Goal: Information Seeking & Learning: Learn about a topic

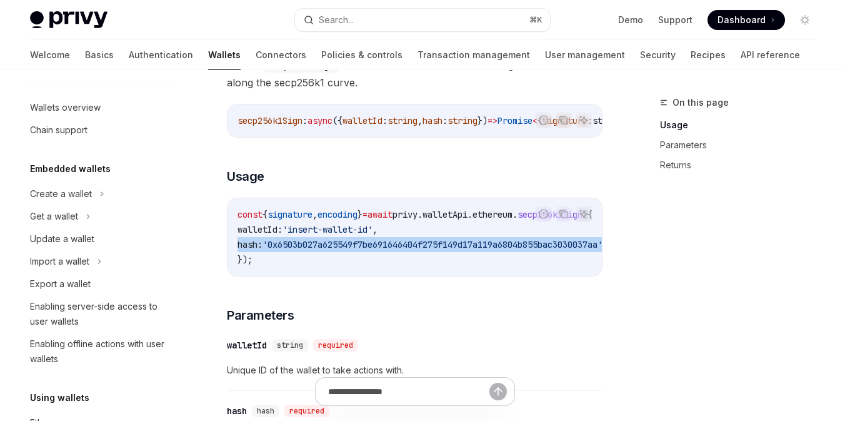
scroll to position [235, 0]
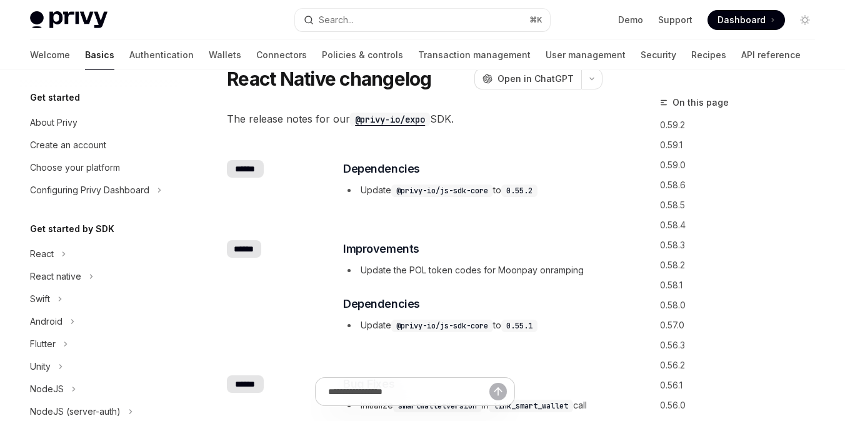
scroll to position [139, 0]
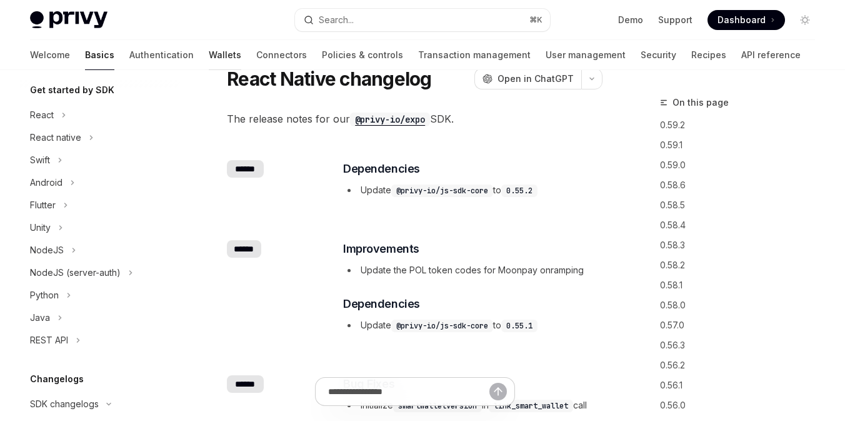
click at [209, 40] on link "Wallets" at bounding box center [225, 55] width 33 height 30
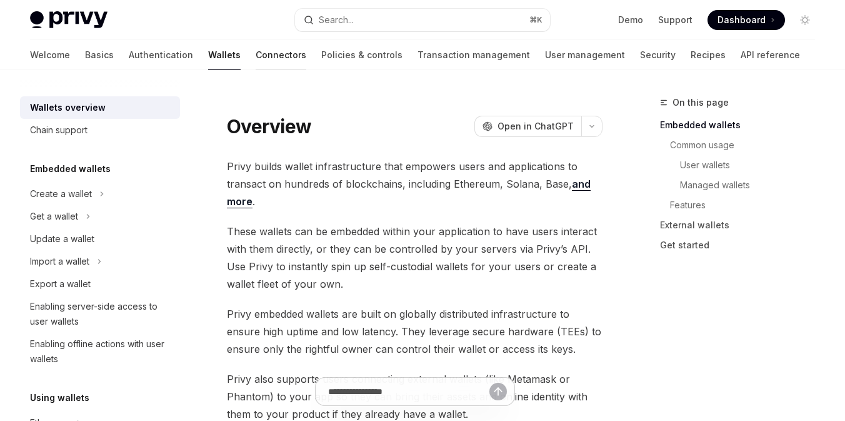
click at [256, 60] on link "Connectors" at bounding box center [281, 55] width 51 height 30
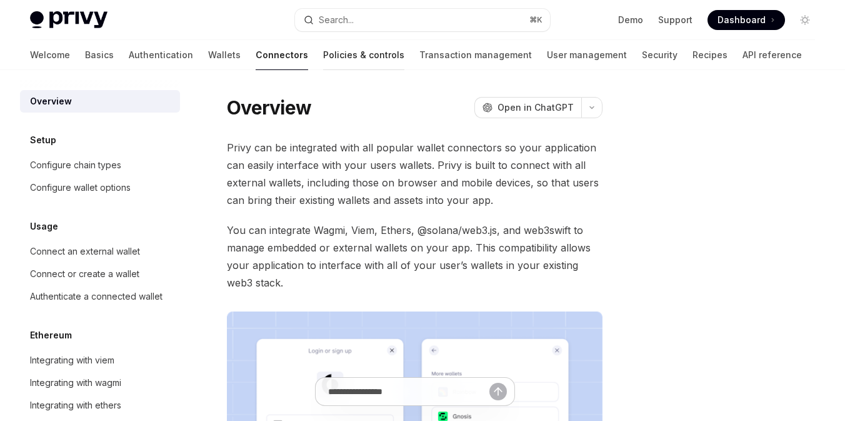
click at [323, 56] on link "Policies & controls" at bounding box center [363, 55] width 81 height 30
type textarea "*"
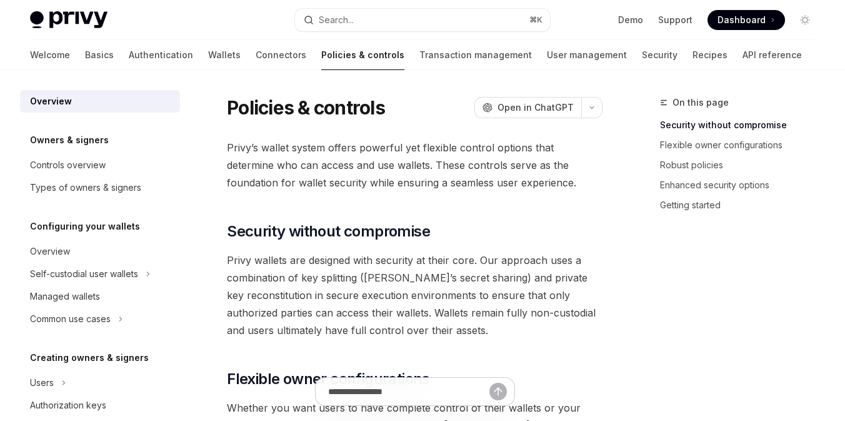
click at [179, 53] on div "Welcome Basics Authentication Wallets Connectors Policies & controls Transactio…" at bounding box center [416, 55] width 772 height 30
click at [208, 53] on link "Wallets" at bounding box center [224, 55] width 33 height 30
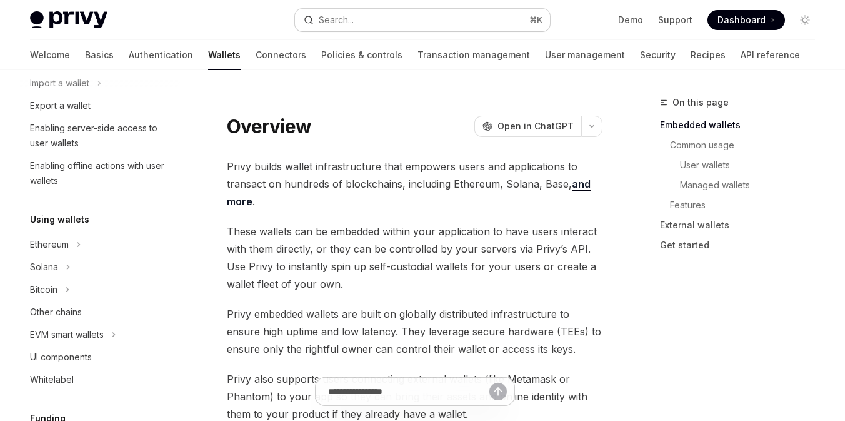
click at [331, 23] on div "Search..." at bounding box center [336, 20] width 35 height 15
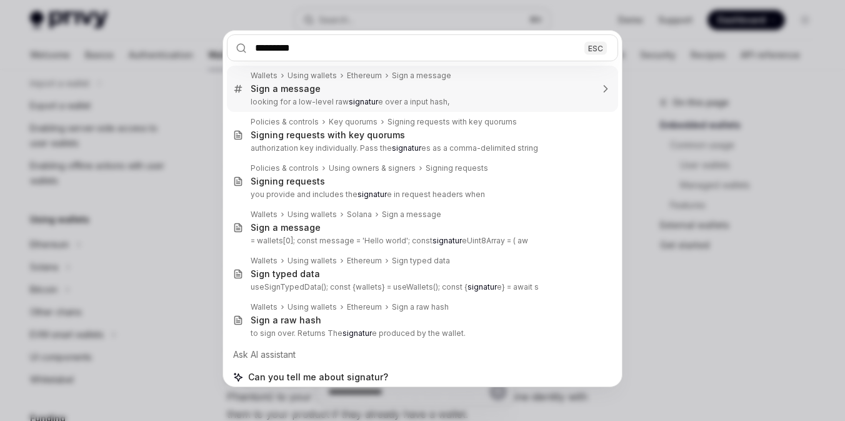
type input "**********"
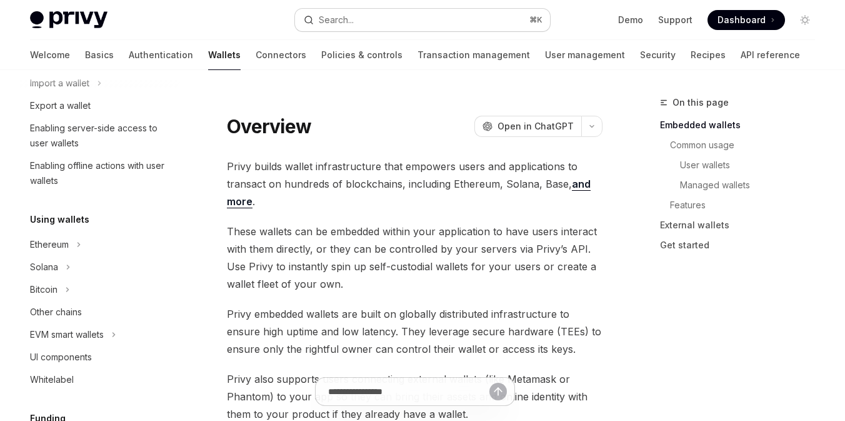
type textarea "*"
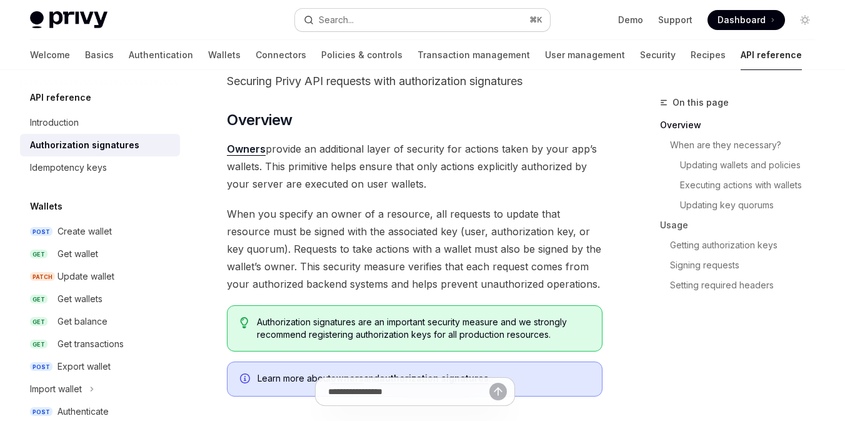
click at [358, 19] on button "Search... ⌘ K" at bounding box center [422, 20] width 255 height 23
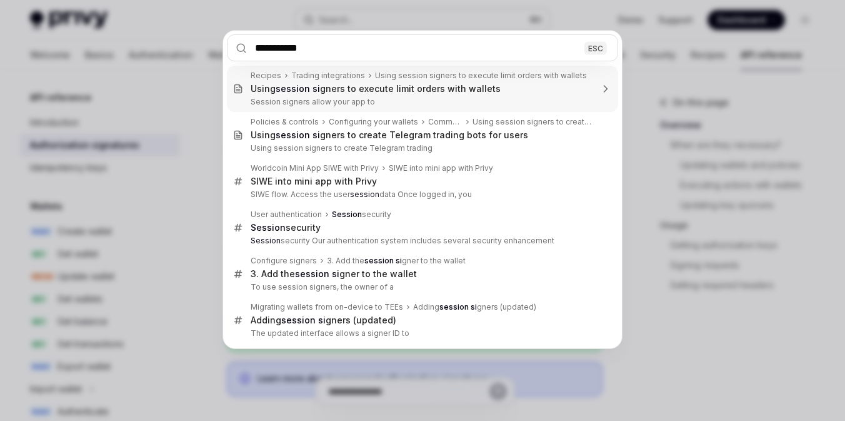
type input "**********"
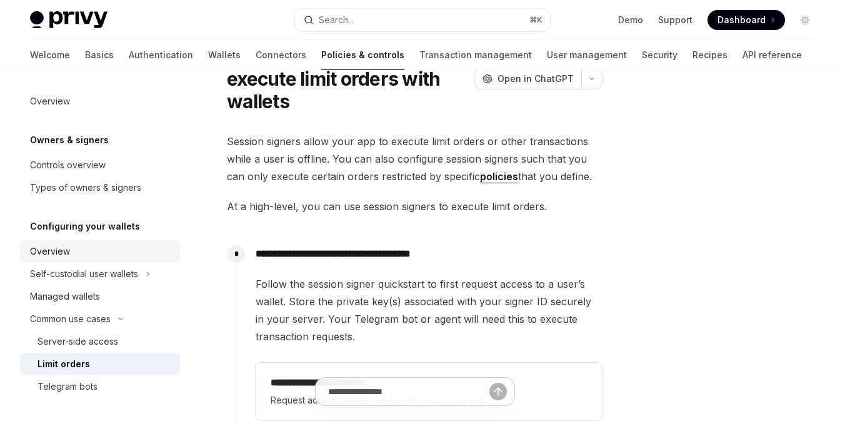
scroll to position [15, 0]
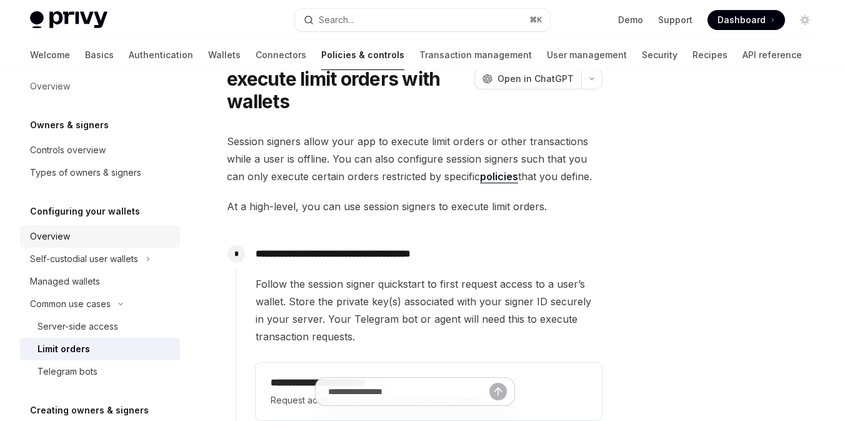
click at [98, 231] on div "Overview" at bounding box center [101, 236] width 143 height 15
type textarea "*"
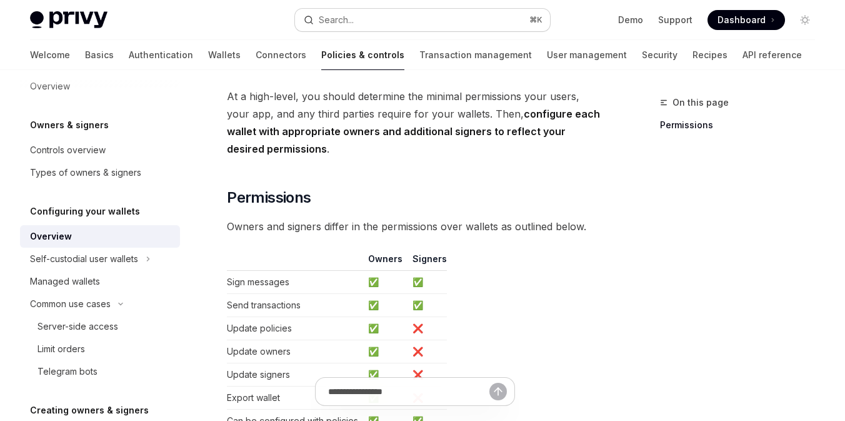
click at [328, 23] on div "Search..." at bounding box center [336, 20] width 35 height 15
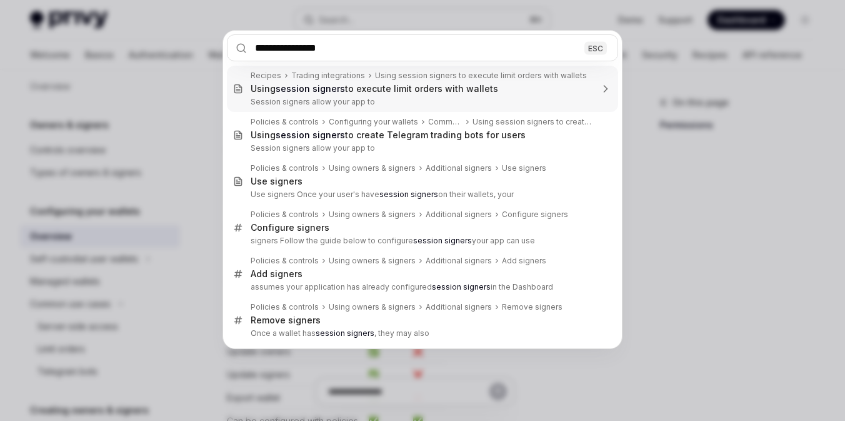
type input "**********"
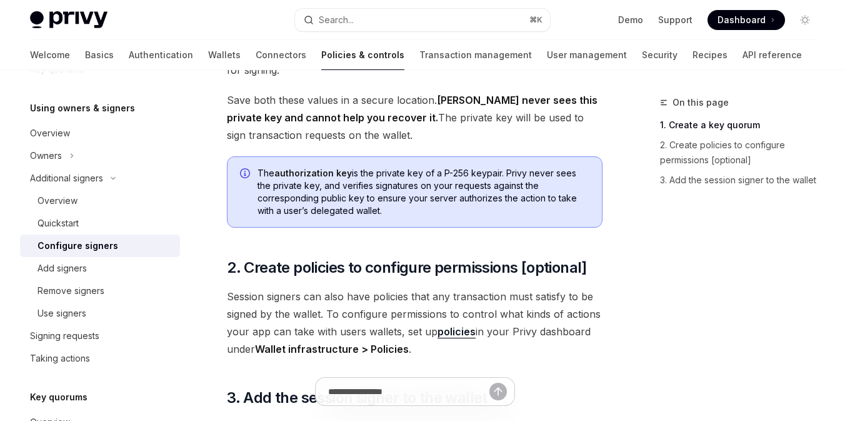
scroll to position [361, 0]
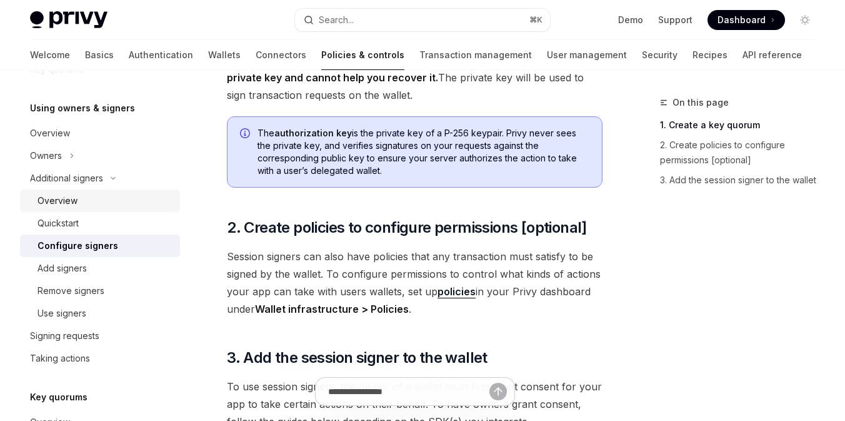
click at [78, 207] on div "Overview" at bounding box center [105, 200] width 135 height 15
type textarea "*"
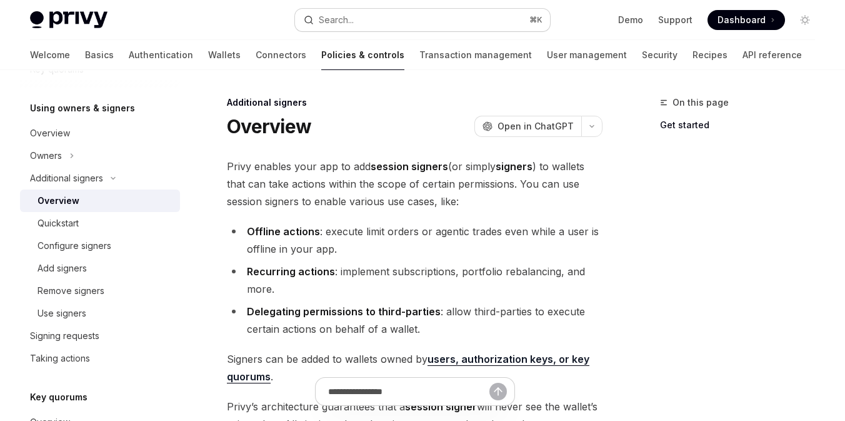
click at [361, 19] on button "Search... ⌘ K" at bounding box center [422, 20] width 255 height 23
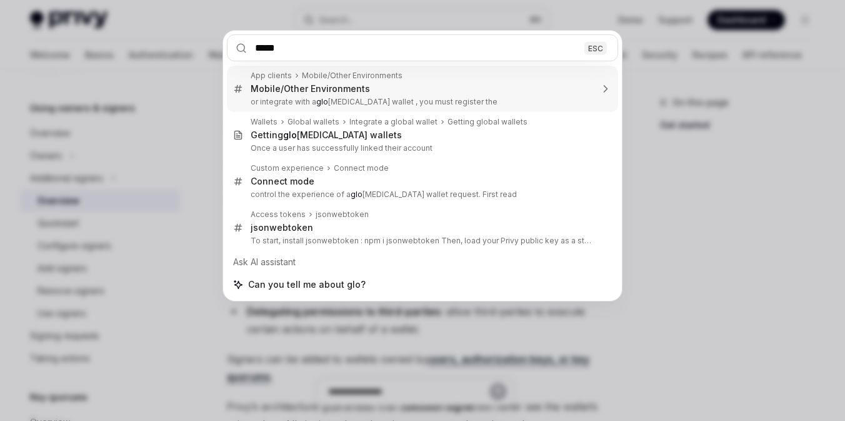
type input "******"
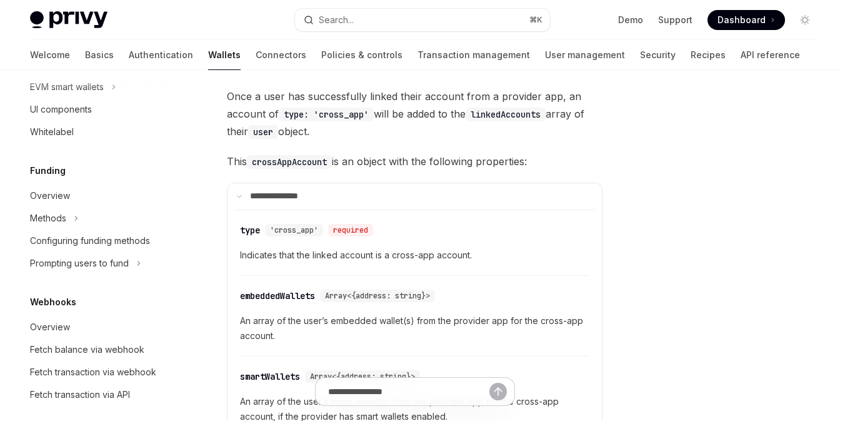
scroll to position [811, 0]
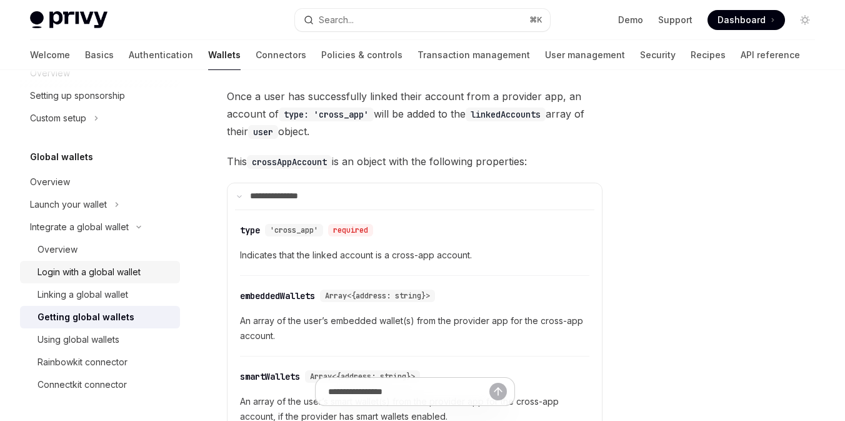
click at [81, 263] on link "Login with a global wallet" at bounding box center [100, 272] width 160 height 23
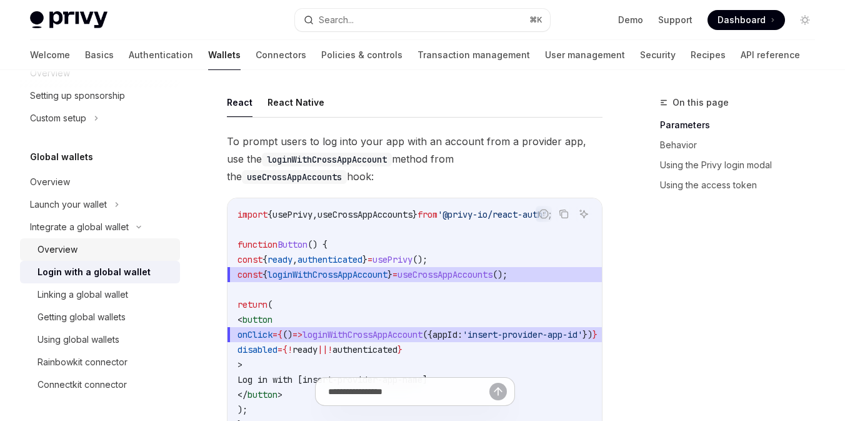
click at [81, 248] on div "Overview" at bounding box center [105, 249] width 135 height 15
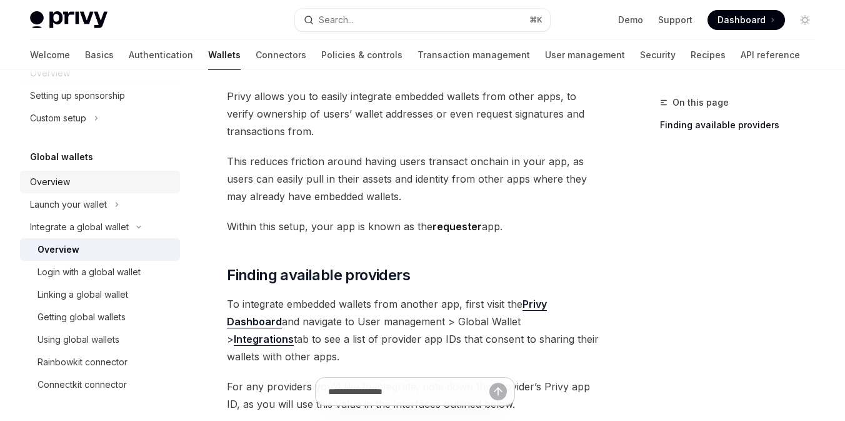
click at [76, 181] on div "Overview" at bounding box center [101, 181] width 143 height 15
type textarea "*"
